Goal: Find specific page/section: Find specific page/section

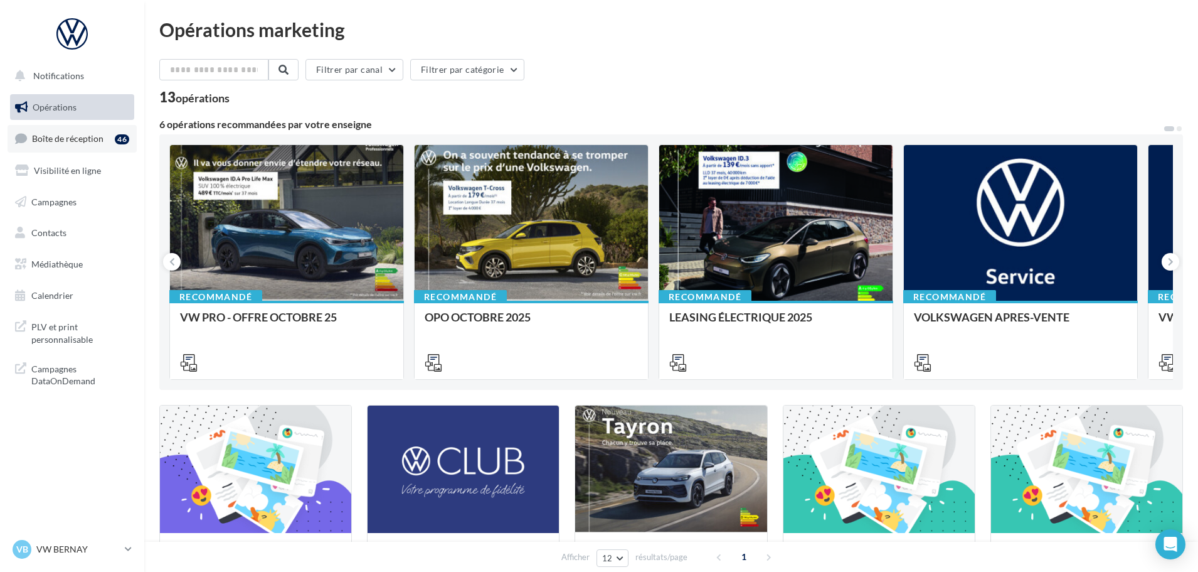
click at [100, 139] on span "Boîte de réception" at bounding box center [68, 138] width 72 height 11
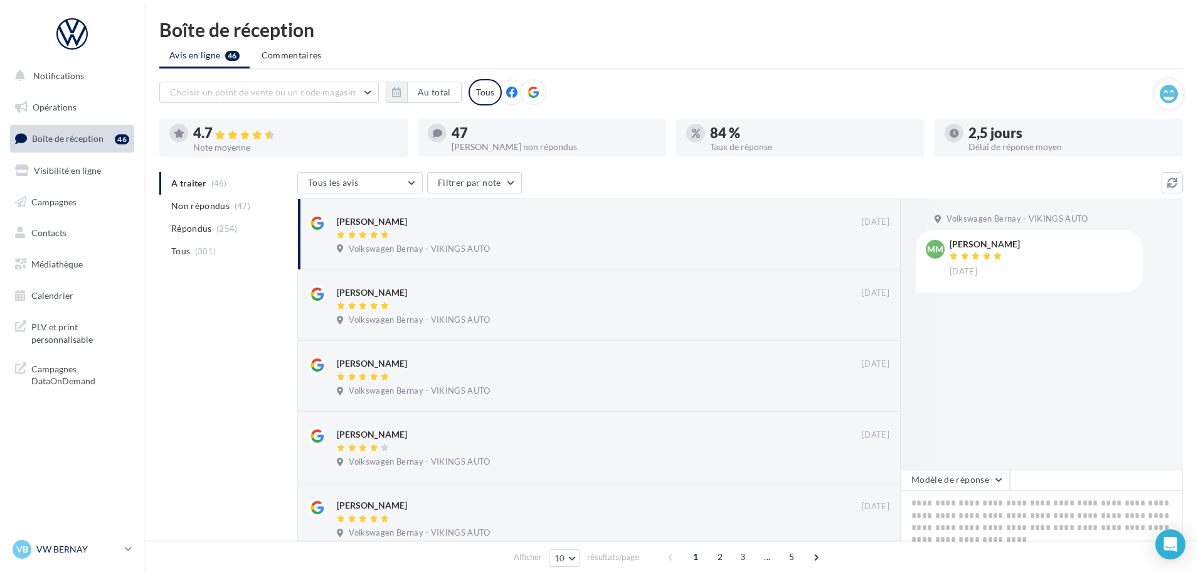
click at [78, 550] on p "VW BERNAY" at bounding box center [77, 549] width 83 height 13
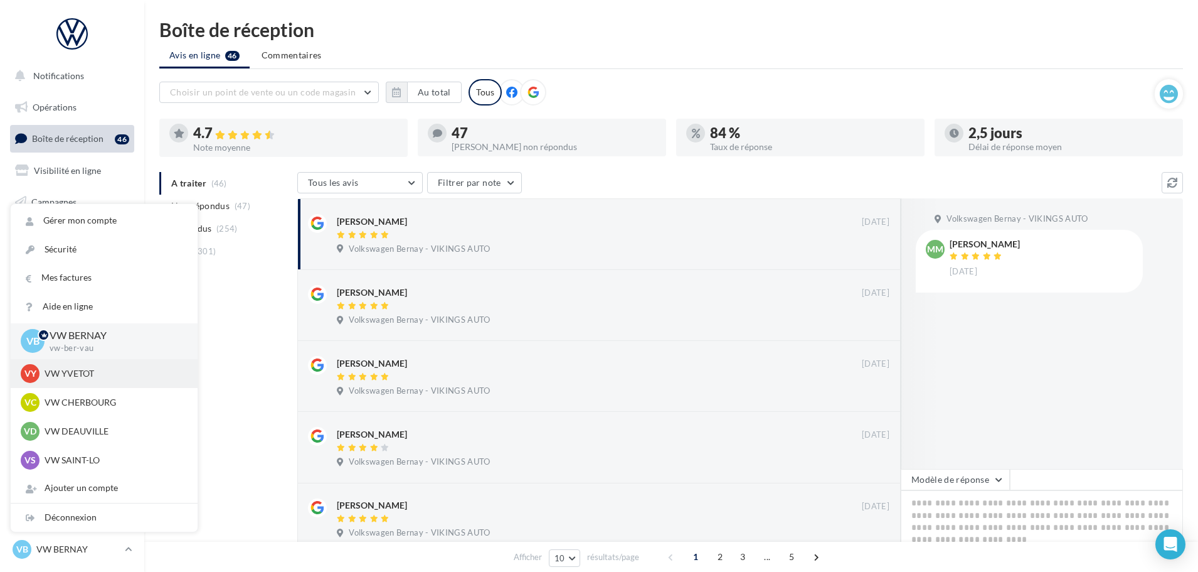
click at [101, 375] on p "VW YVETOT" at bounding box center [114, 373] width 138 height 13
